Goal: Find specific page/section: Find specific page/section

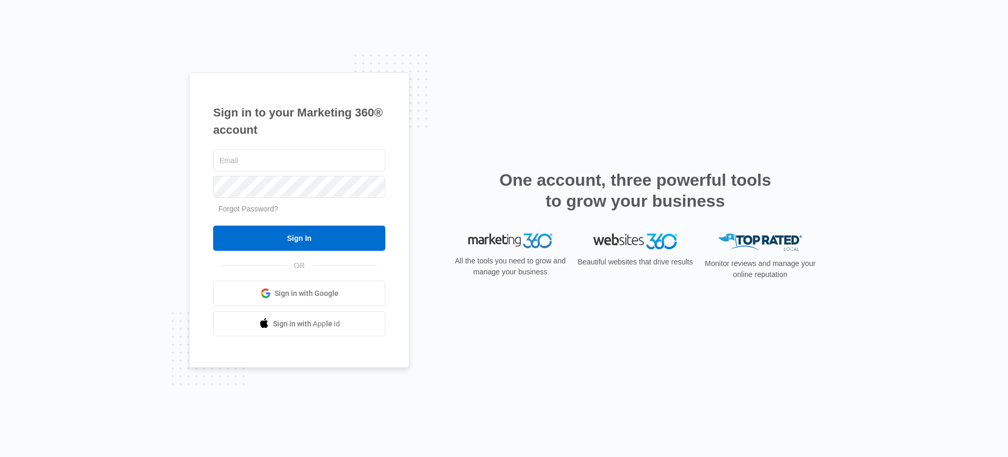
click at [327, 291] on span "Sign in with Google" at bounding box center [307, 293] width 64 height 11
click at [302, 159] on input "text" at bounding box center [299, 161] width 172 height 22
type input "[PERSON_NAME][EMAIL_ADDRESS][DOMAIN_NAME]"
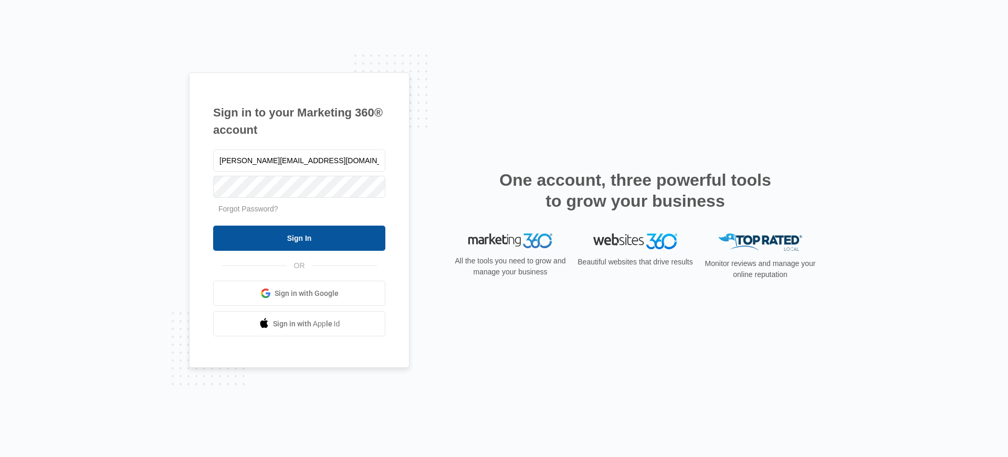
click at [325, 237] on input "Sign In" at bounding box center [299, 238] width 172 height 25
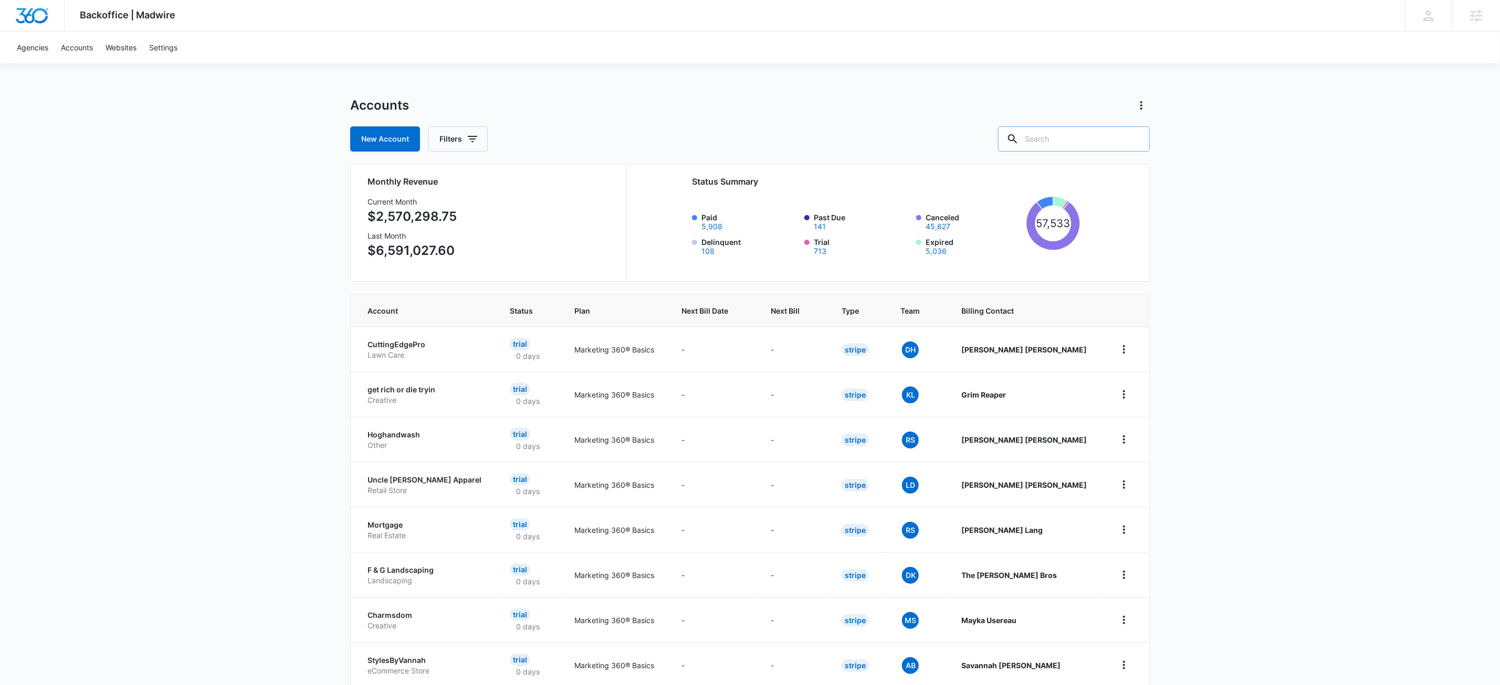
click at [1090, 142] on input "text" at bounding box center [1074, 138] width 152 height 25
paste input "M323419"
type input "M323419"
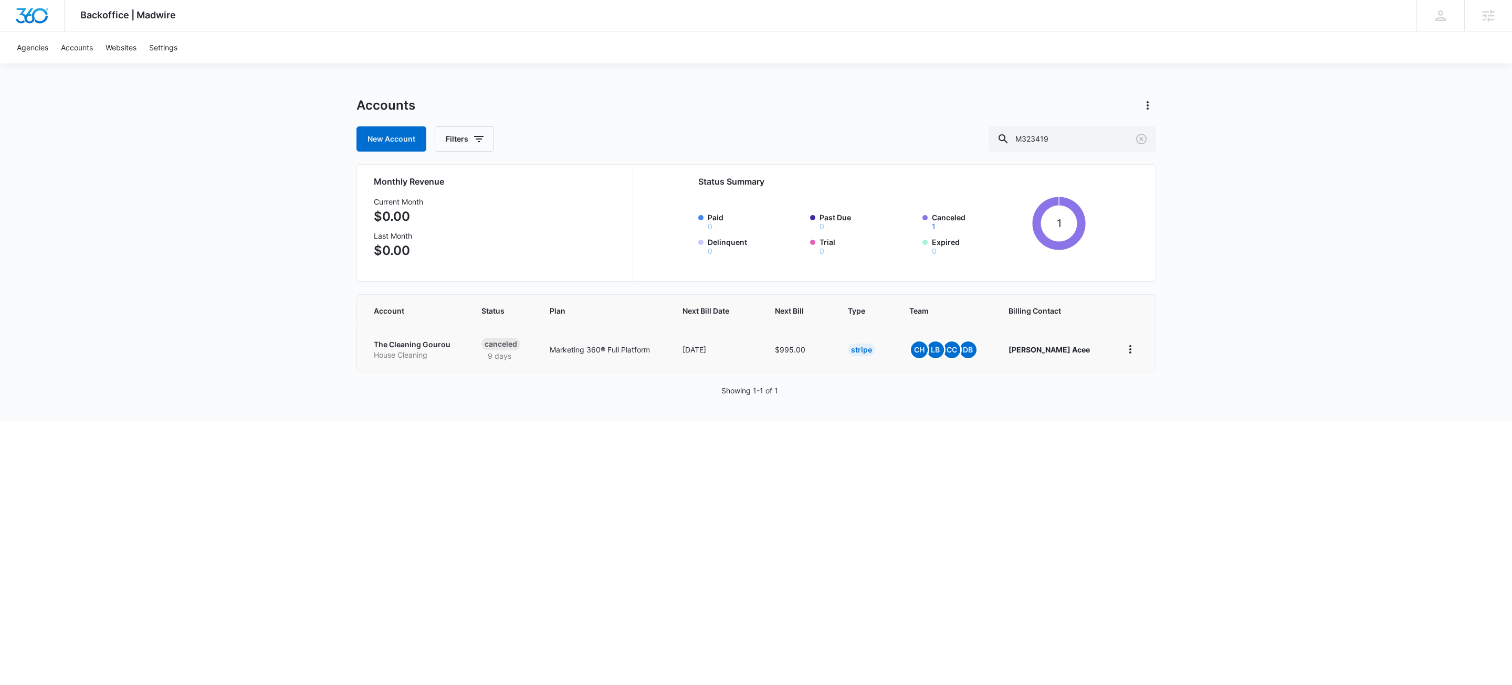
click at [431, 341] on p "The Cleaning Gourou" at bounding box center [415, 345] width 83 height 10
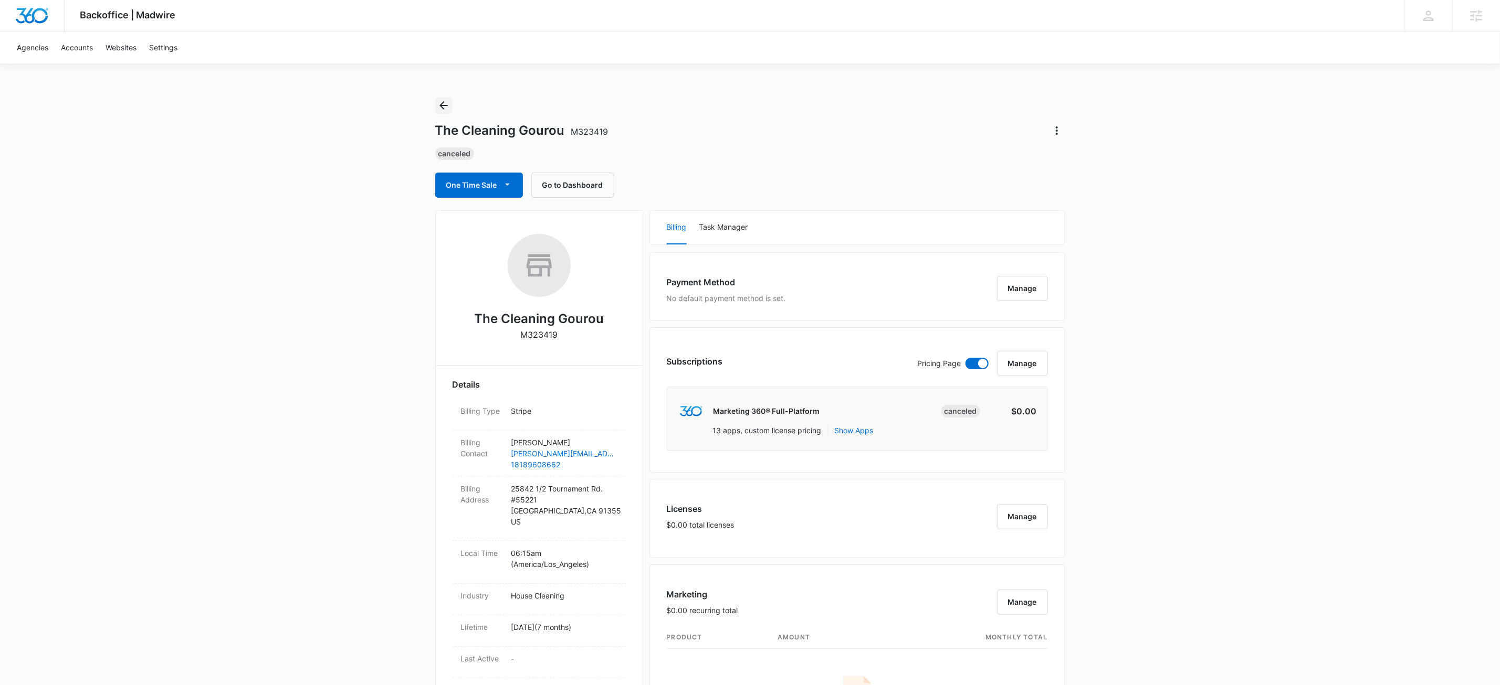
click at [440, 103] on icon "Back" at bounding box center [443, 105] width 13 height 13
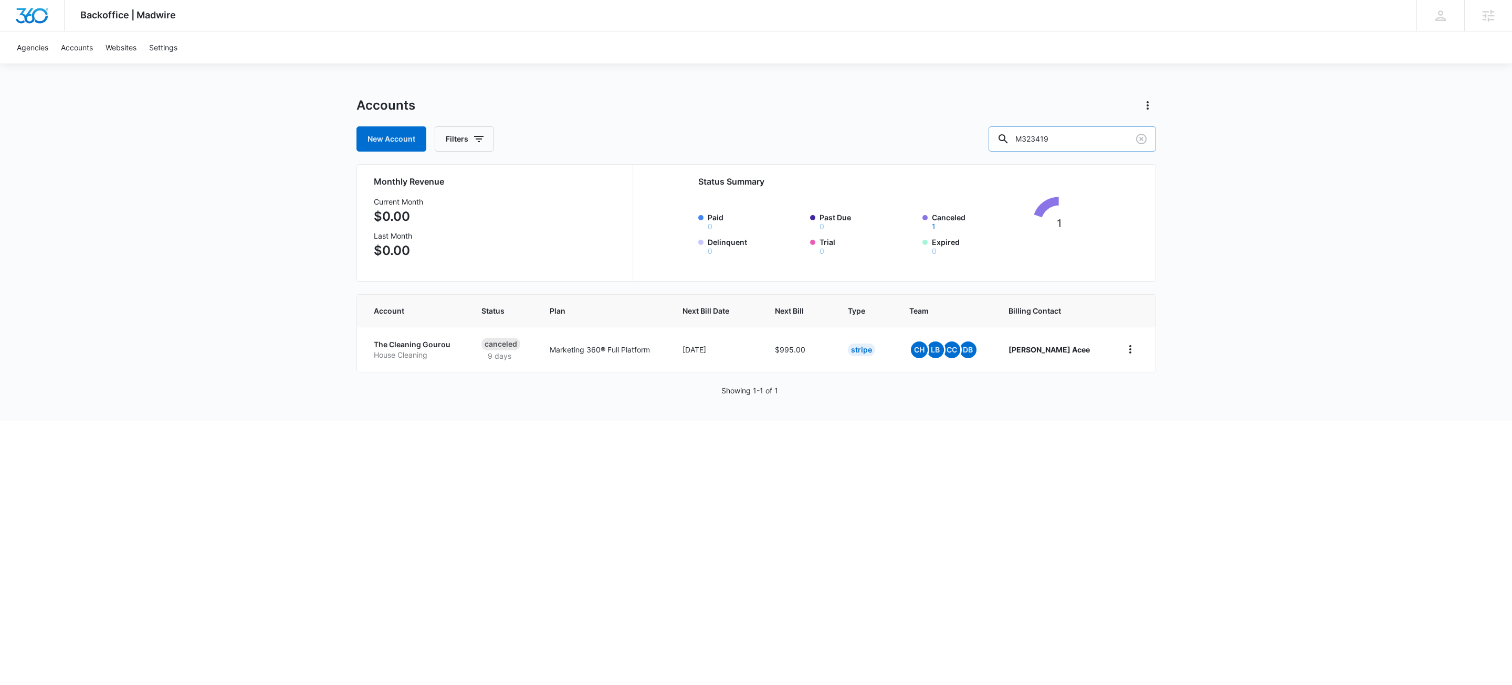
click at [1094, 142] on input "M323419" at bounding box center [1071, 138] width 167 height 25
paste input "12946"
type input "M312946"
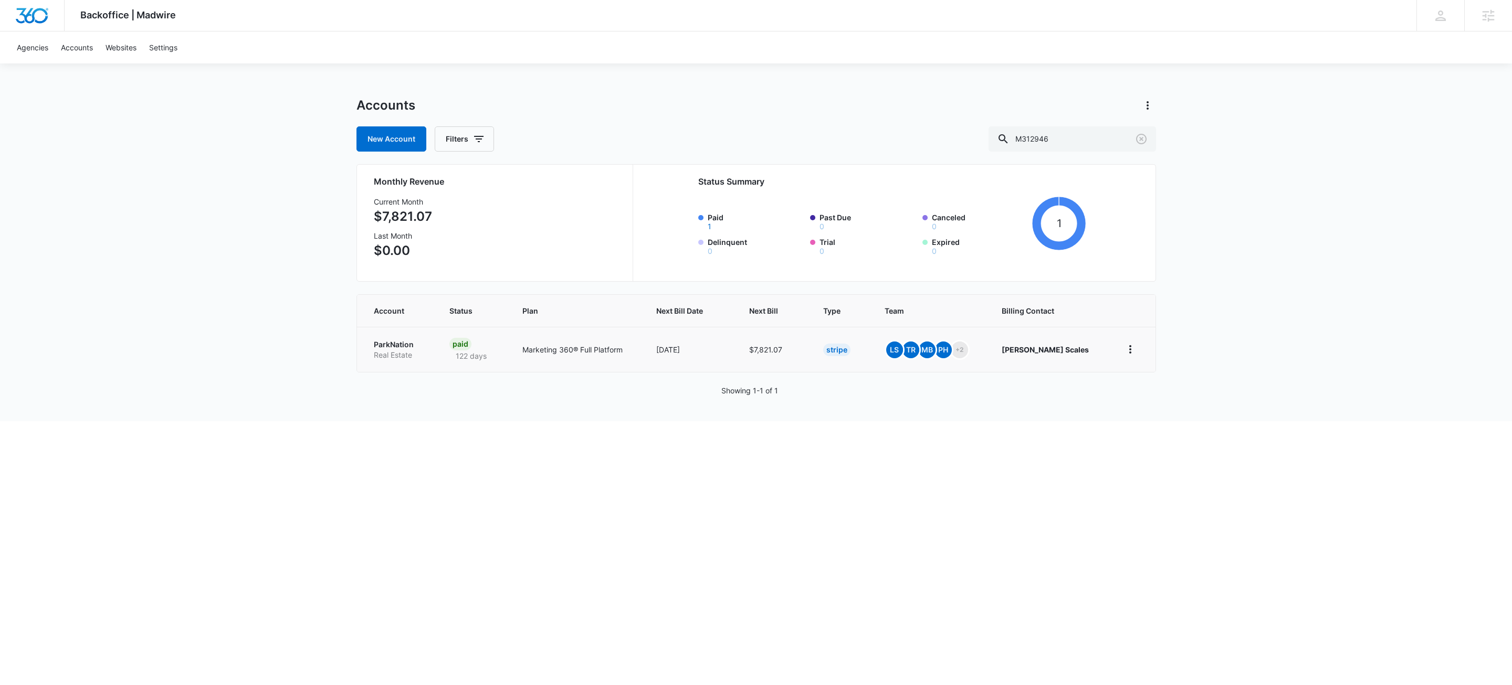
click at [378, 352] on p "Real Estate" at bounding box center [399, 355] width 50 height 10
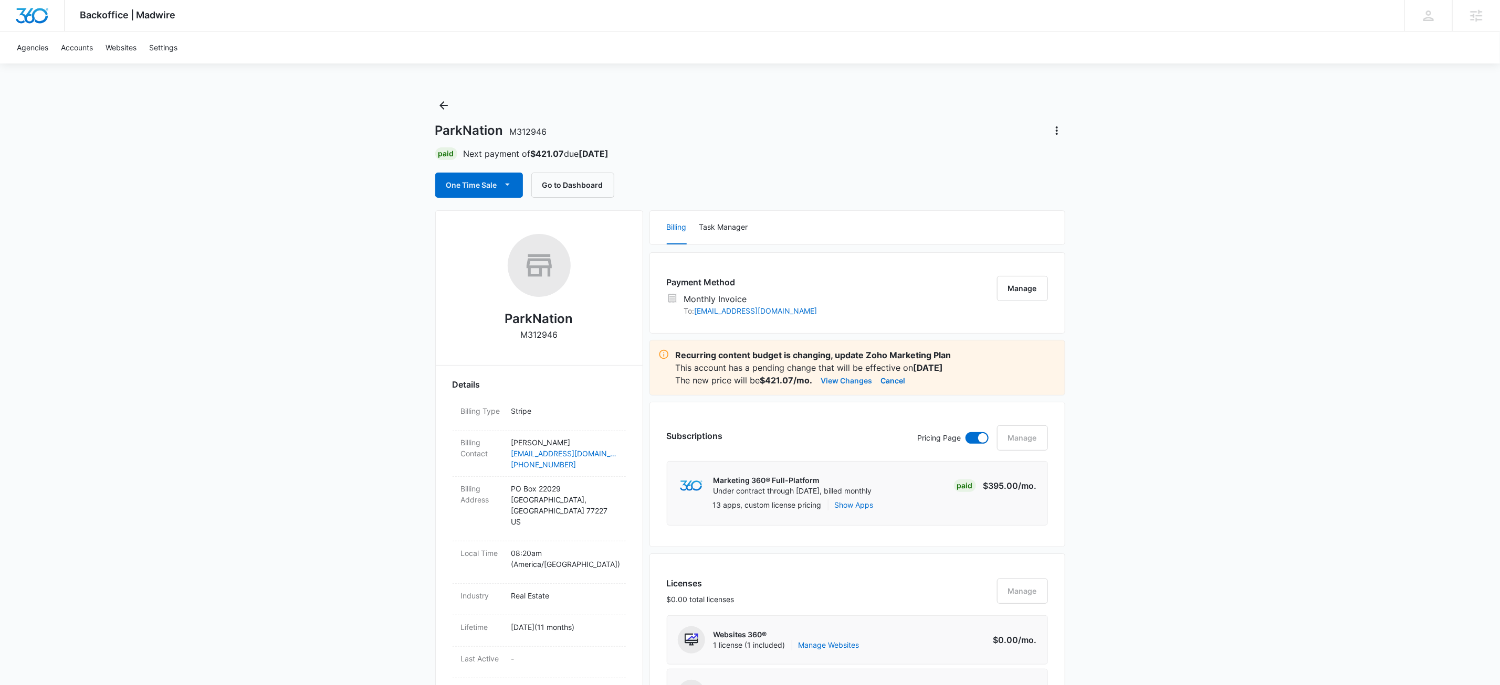
click at [848, 379] on button "View Changes" at bounding box center [846, 380] width 51 height 13
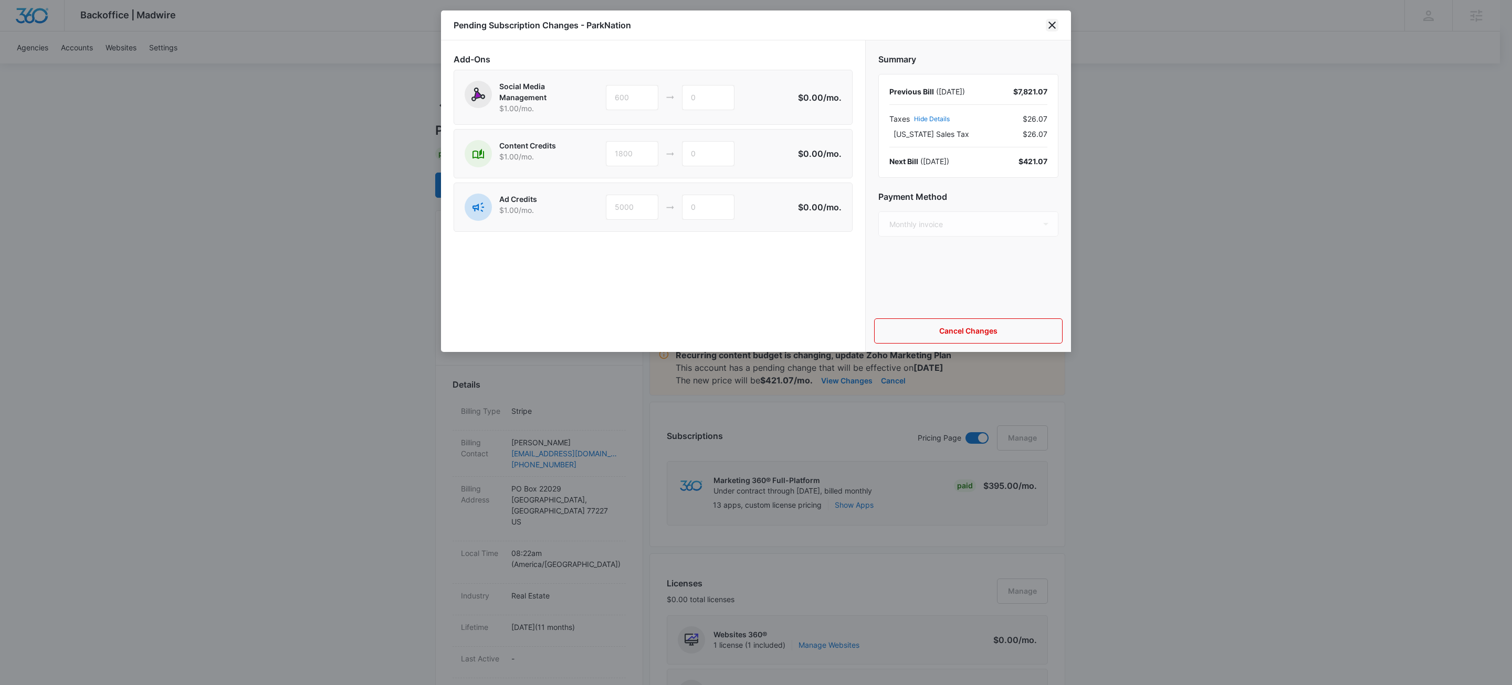
click at [1054, 23] on icon "close" at bounding box center [1051, 25] width 7 height 7
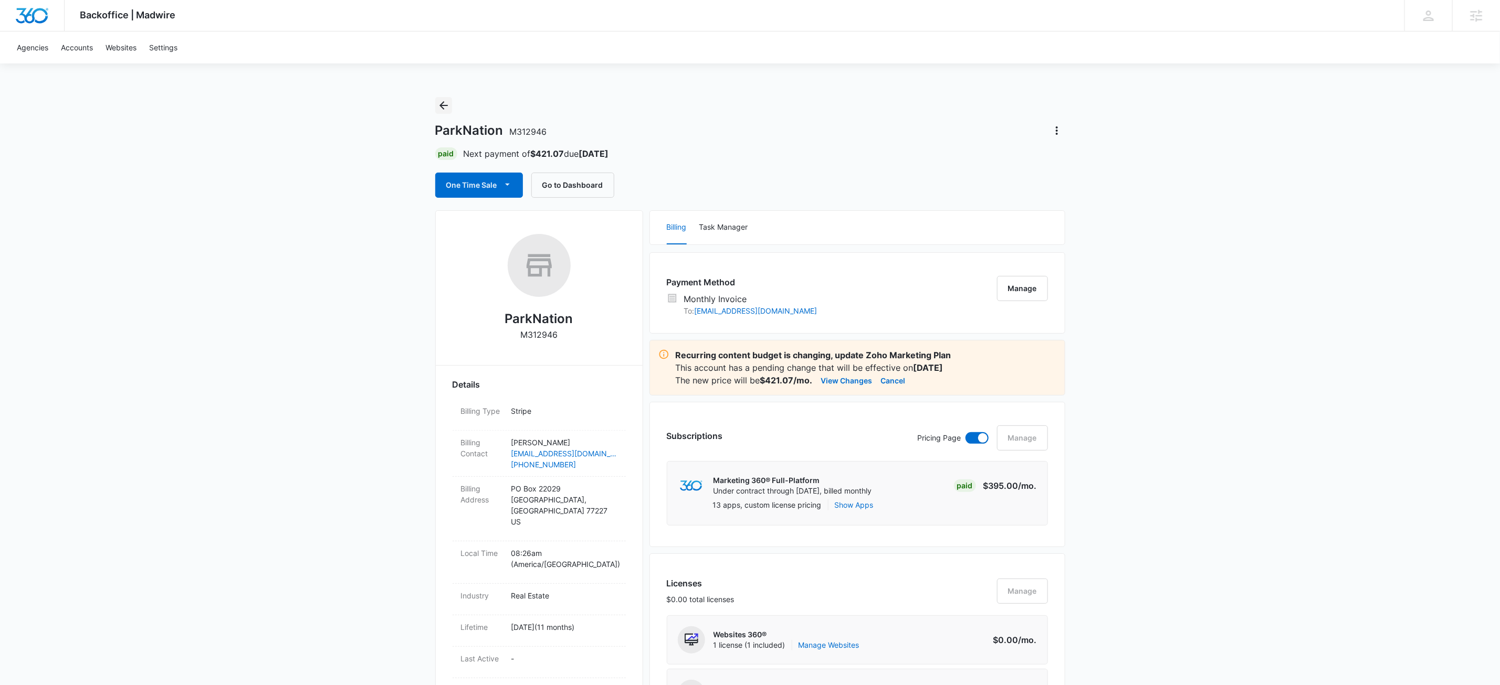
drag, startPoint x: 445, startPoint y: 109, endPoint x: 77, endPoint y: 22, distance: 378.0
click at [444, 109] on icon "Back" at bounding box center [443, 105] width 13 height 13
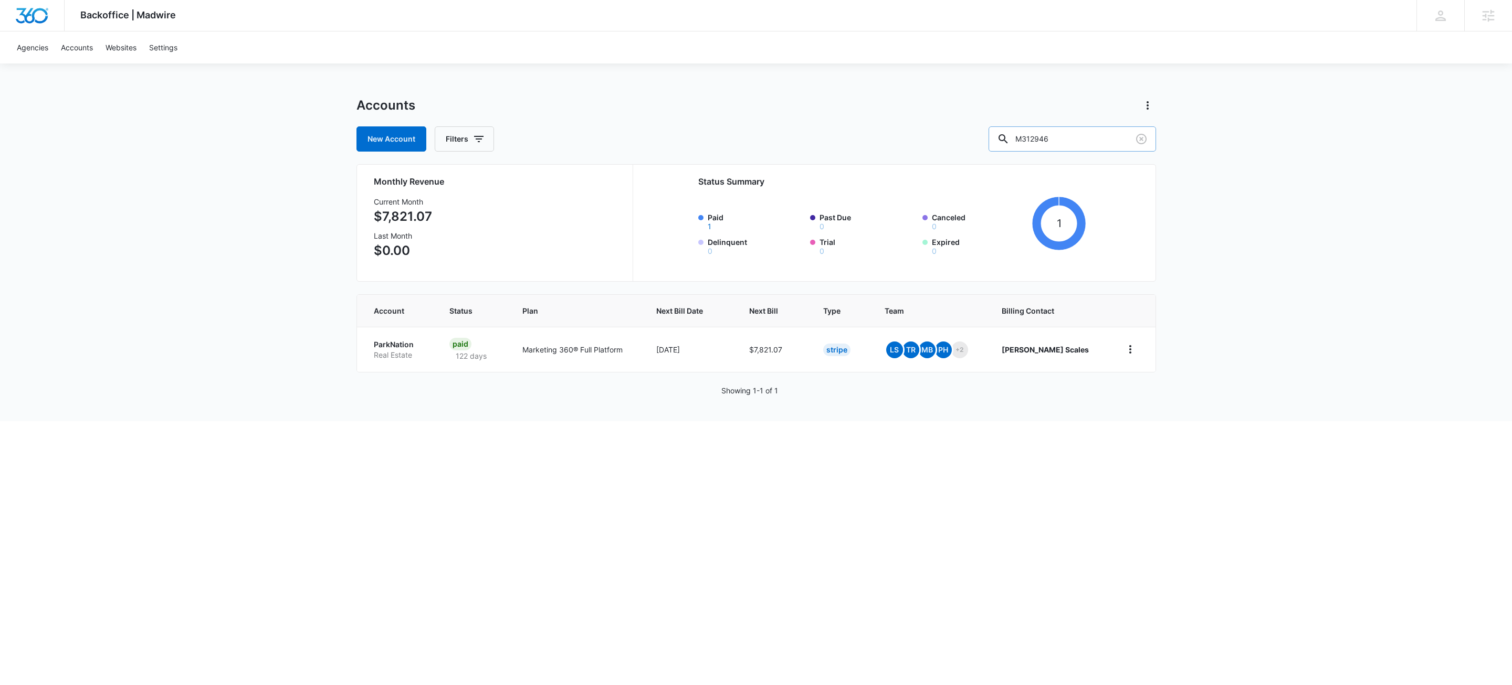
click at [1096, 139] on input "M312946" at bounding box center [1071, 138] width 167 height 25
paste input "38455"
type input "M338455"
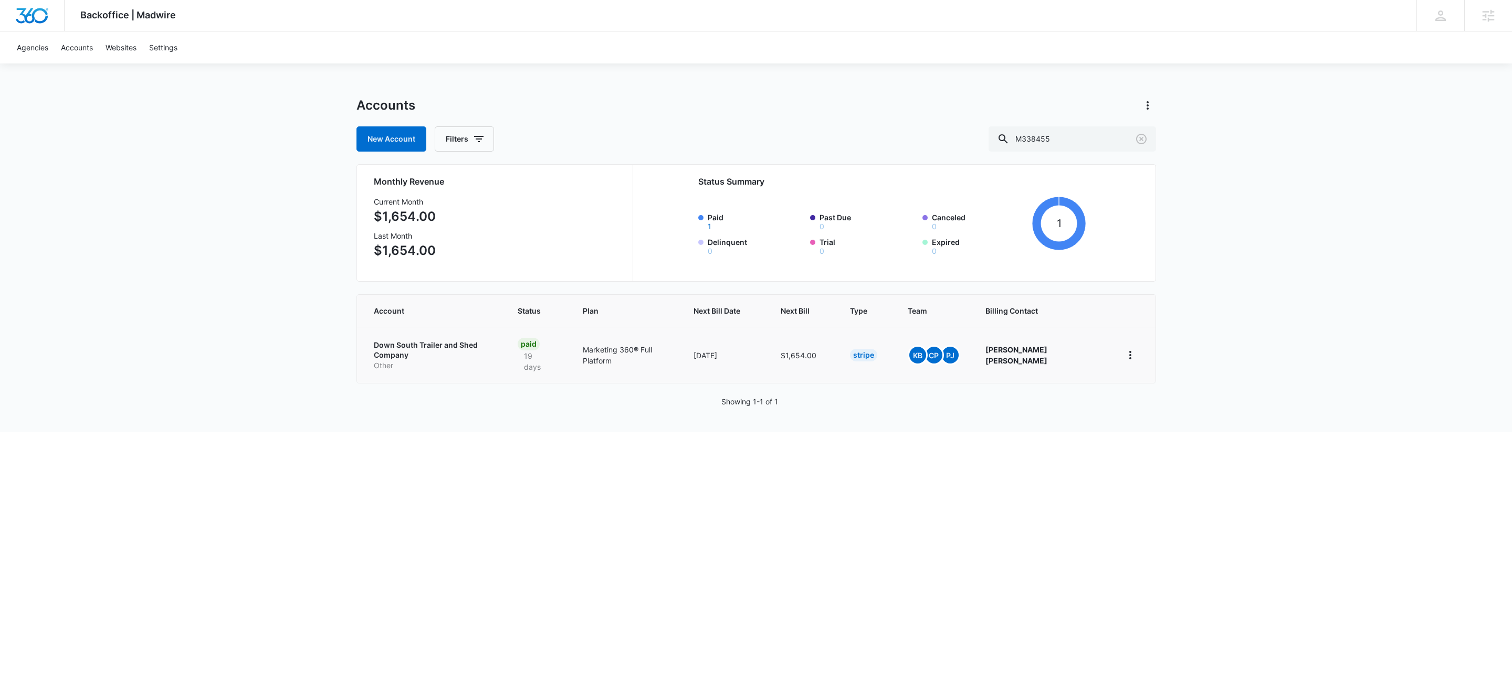
click at [403, 361] on p "Other" at bounding box center [433, 366] width 119 height 10
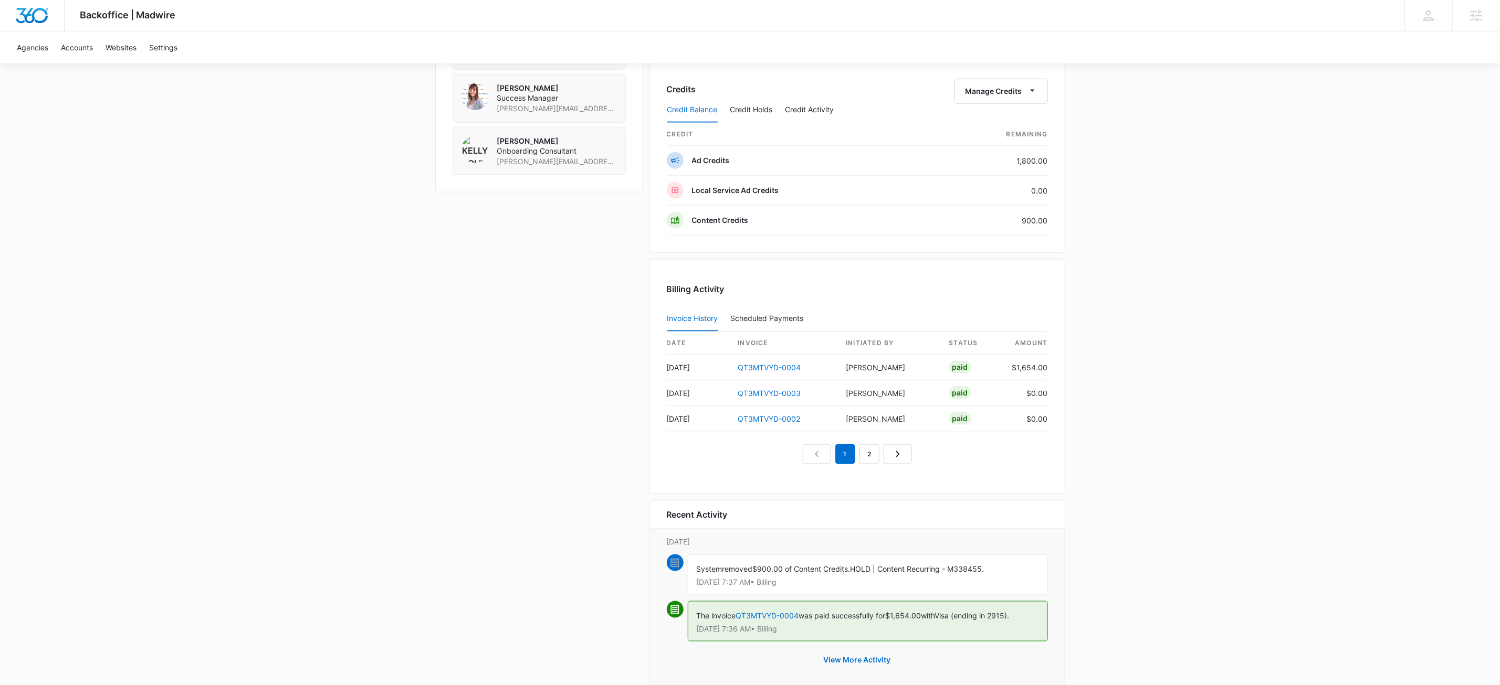
scroll to position [874, 0]
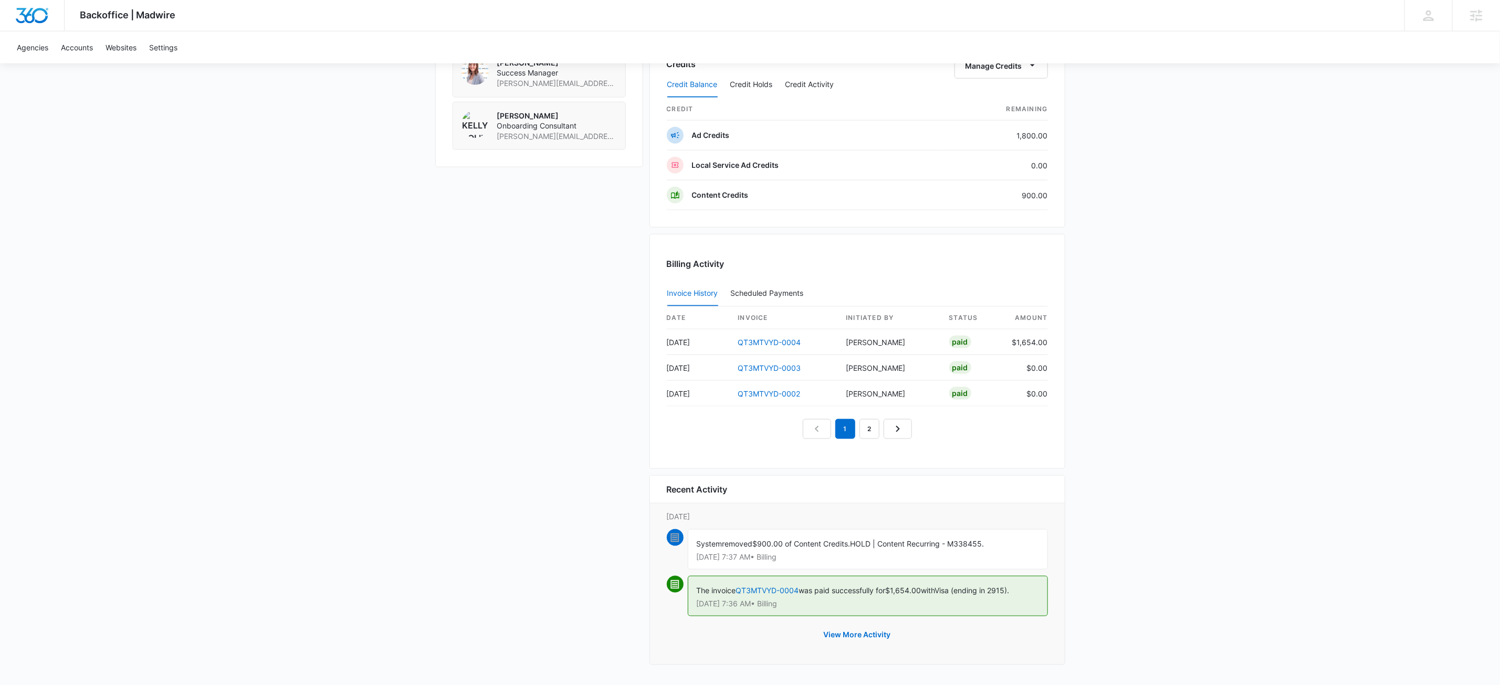
click at [503, 396] on div "Down South Trailer and Shed Company M338455 Details Billing Type Stripe Billing…" at bounding box center [750, 8] width 630 height 1327
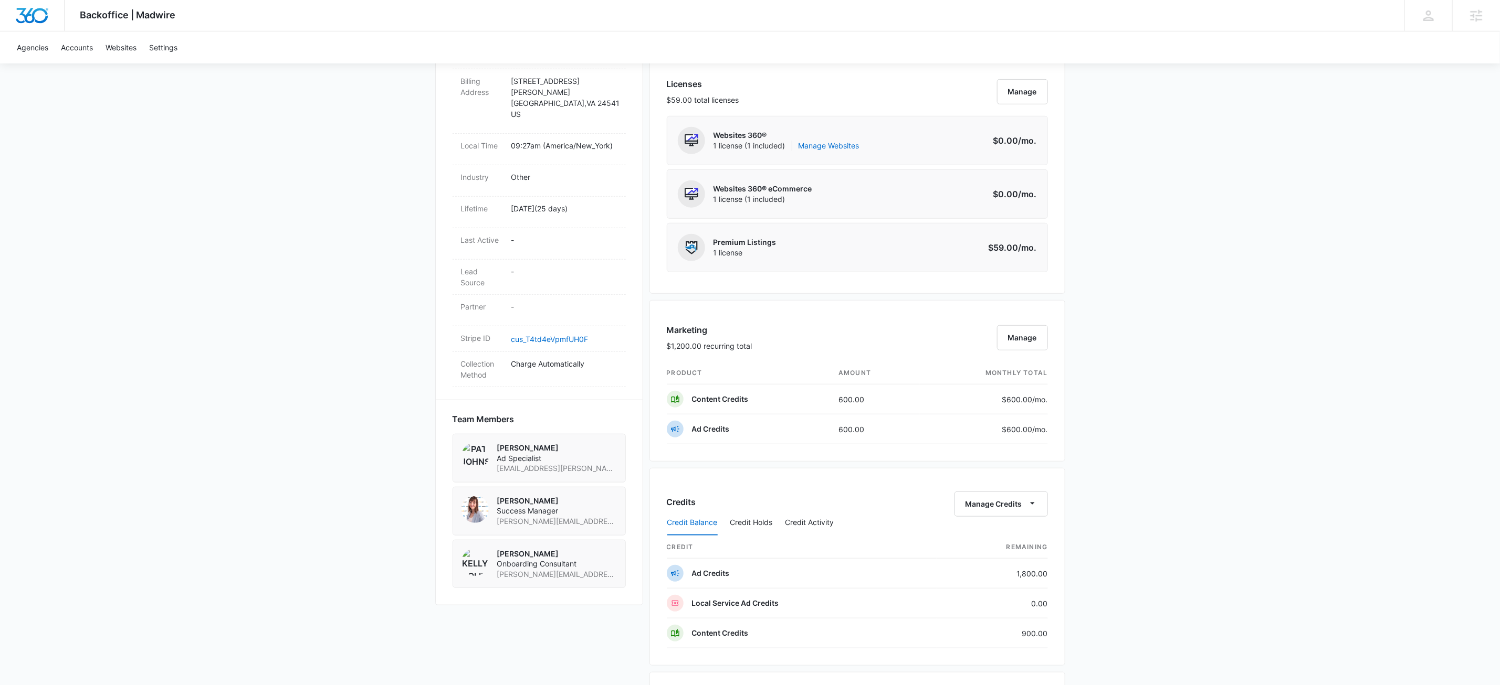
scroll to position [525, 0]
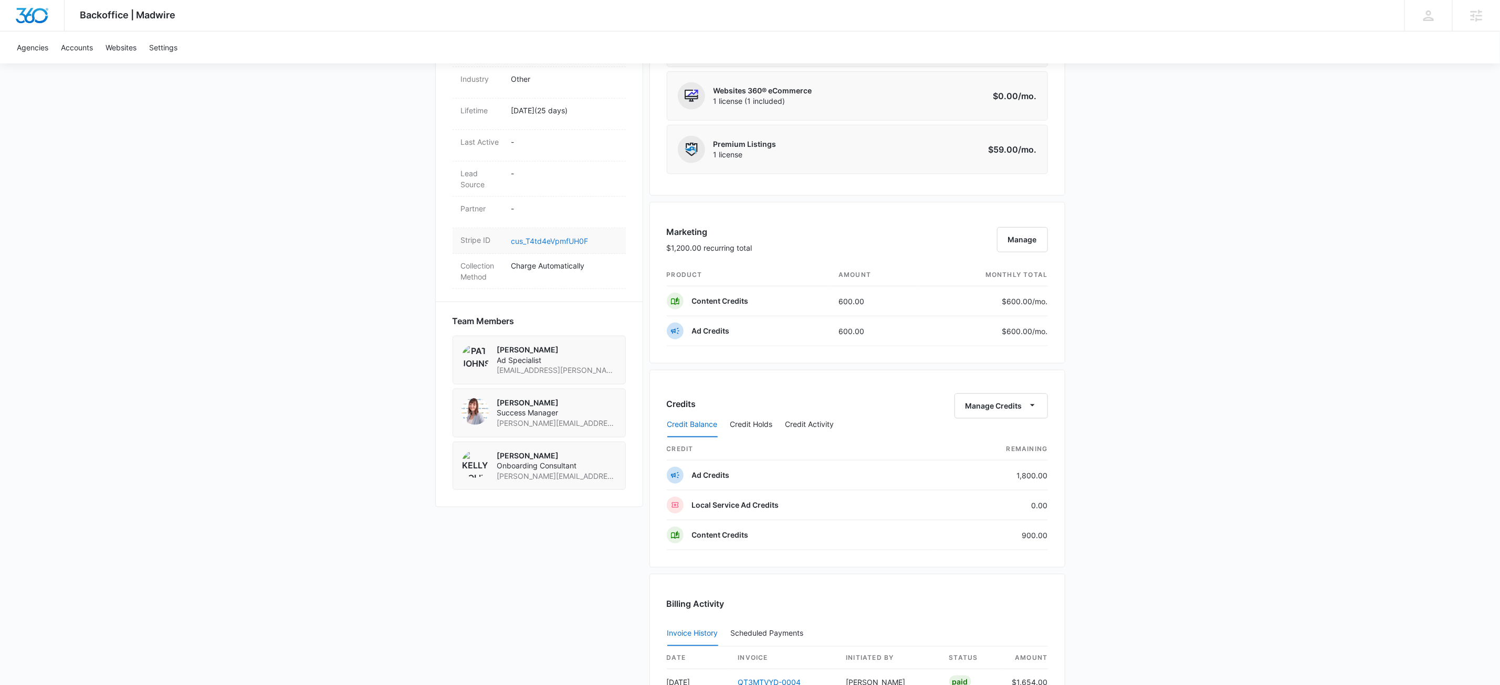
click at [566, 237] on link "cus_T4td4eVpmfUH0F" at bounding box center [549, 241] width 77 height 9
click at [356, 322] on div "Backoffice | Madwire Apps Settings KW Kait Weagraff kaitlyn.weagraff@madwire.co…" at bounding box center [750, 250] width 1500 height 1550
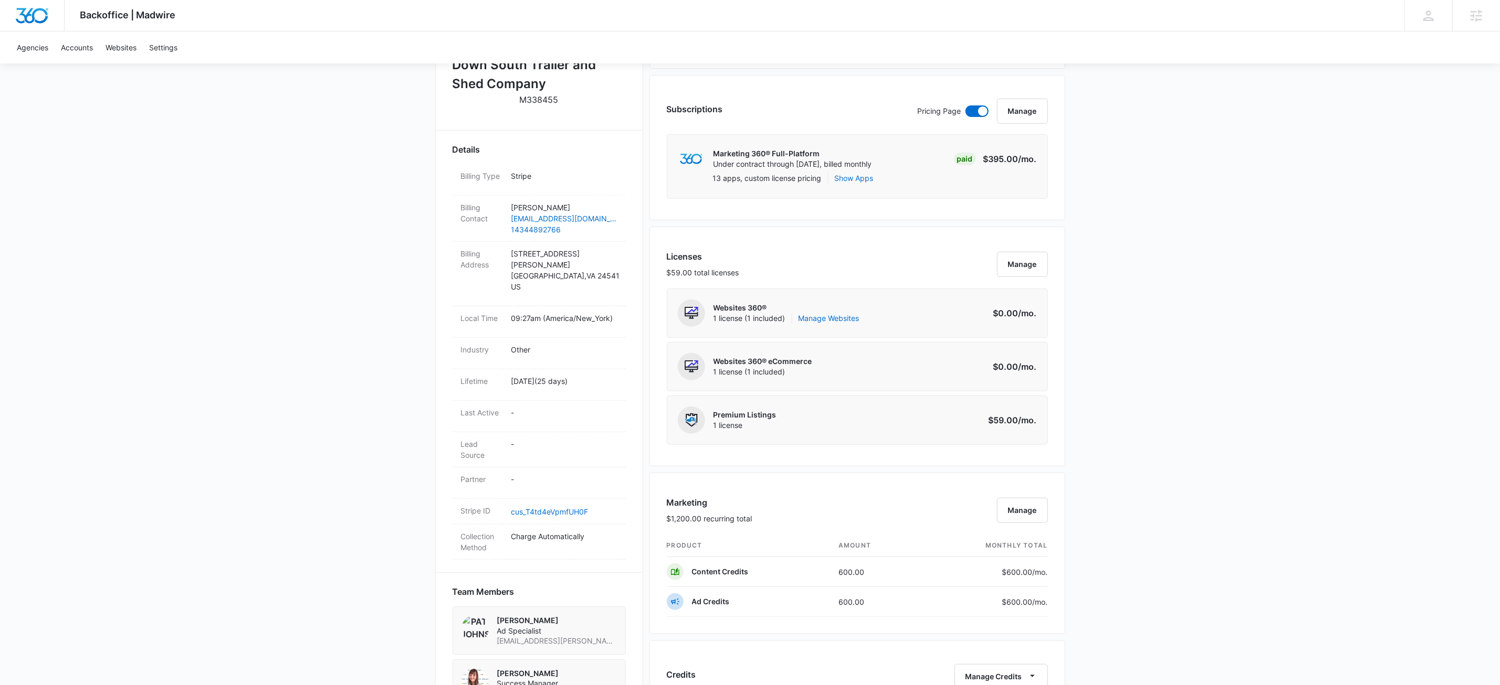
scroll to position [0, 0]
